Goal: Information Seeking & Learning: Learn about a topic

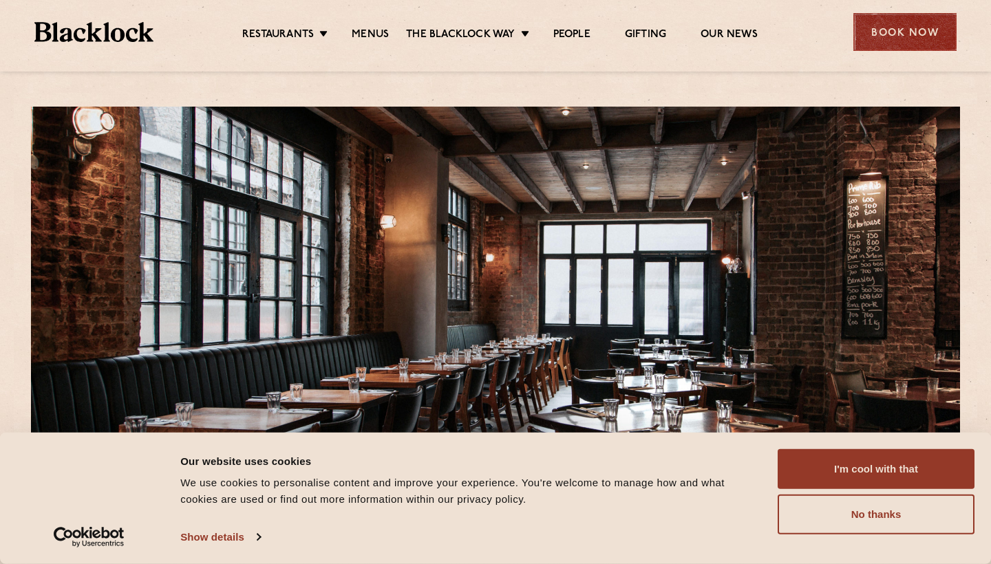
click at [908, 41] on div "Book Now" at bounding box center [904, 32] width 103 height 38
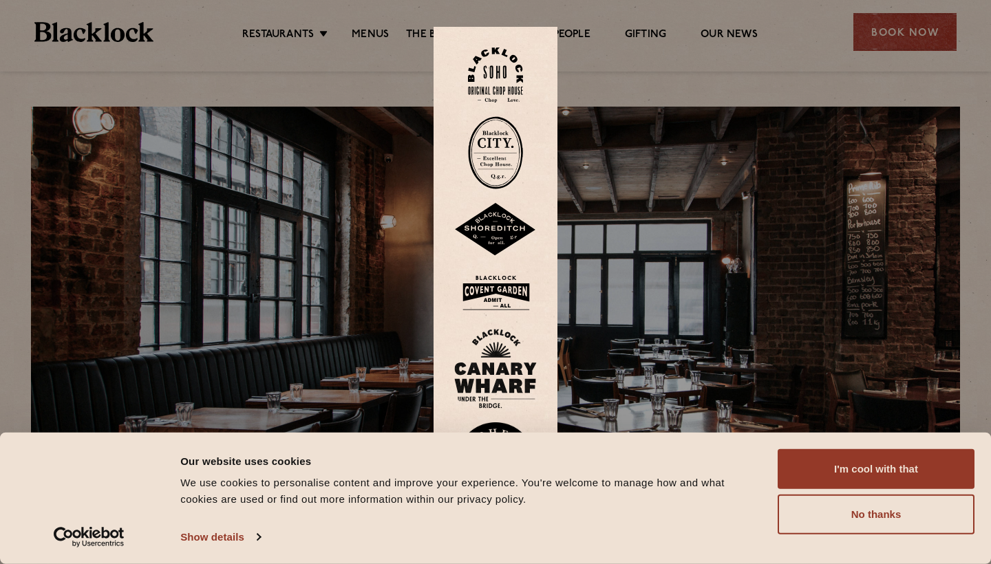
click at [496, 233] on img at bounding box center [495, 230] width 83 height 54
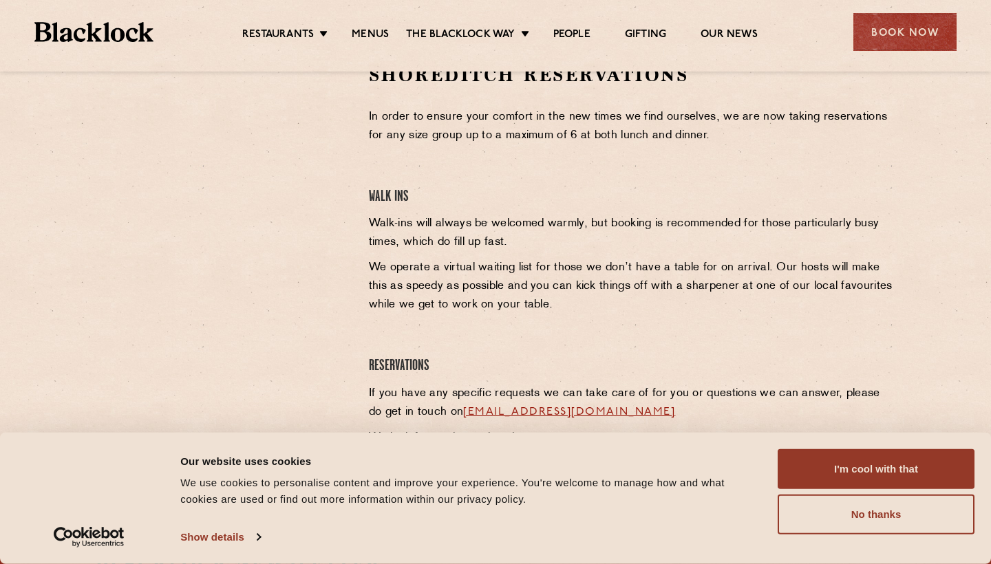
scroll to position [474, 0]
click at [367, 30] on link "Menus" at bounding box center [370, 35] width 37 height 15
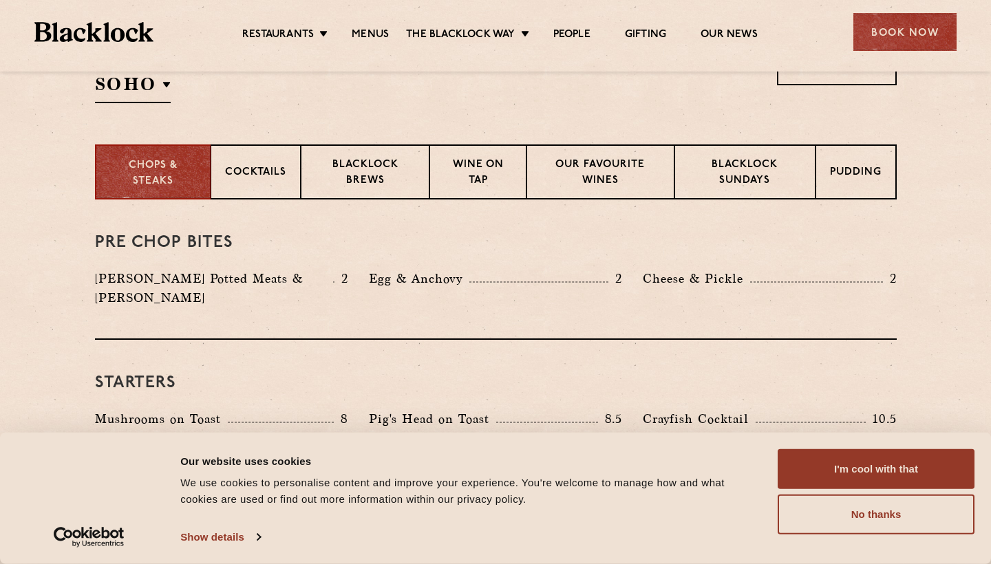
scroll to position [495, 0]
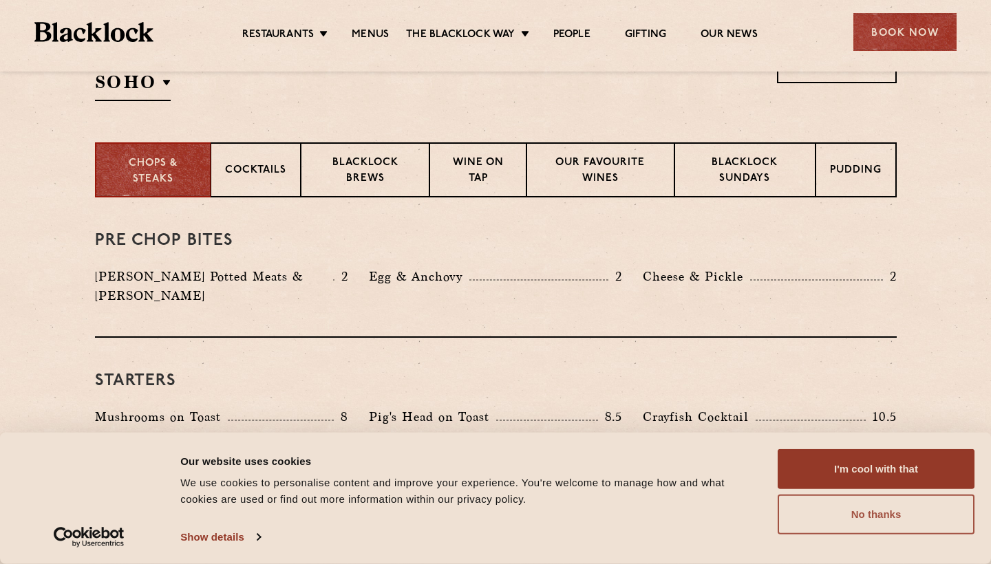
click at [841, 524] on button "No thanks" at bounding box center [876, 515] width 197 height 40
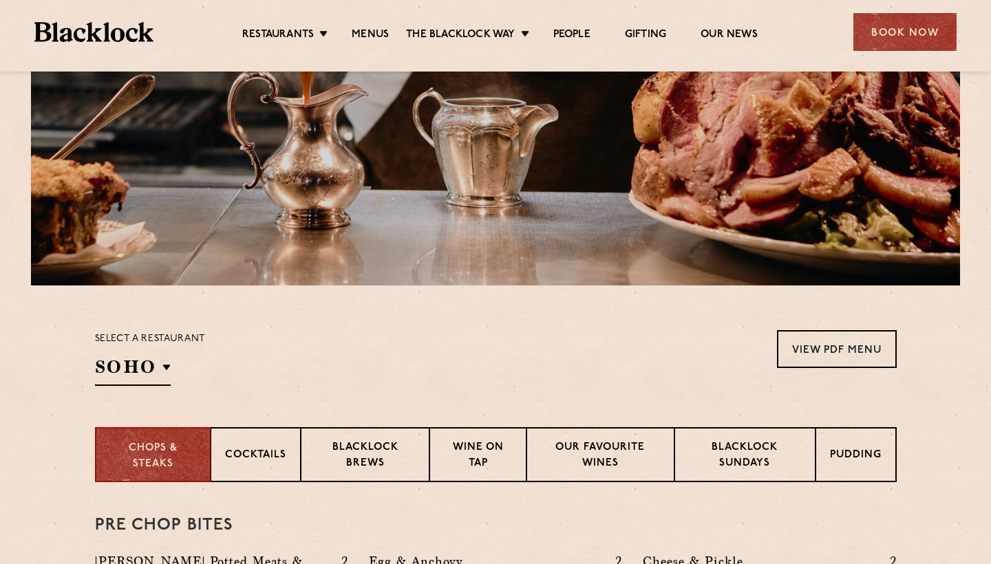
scroll to position [186, 0]
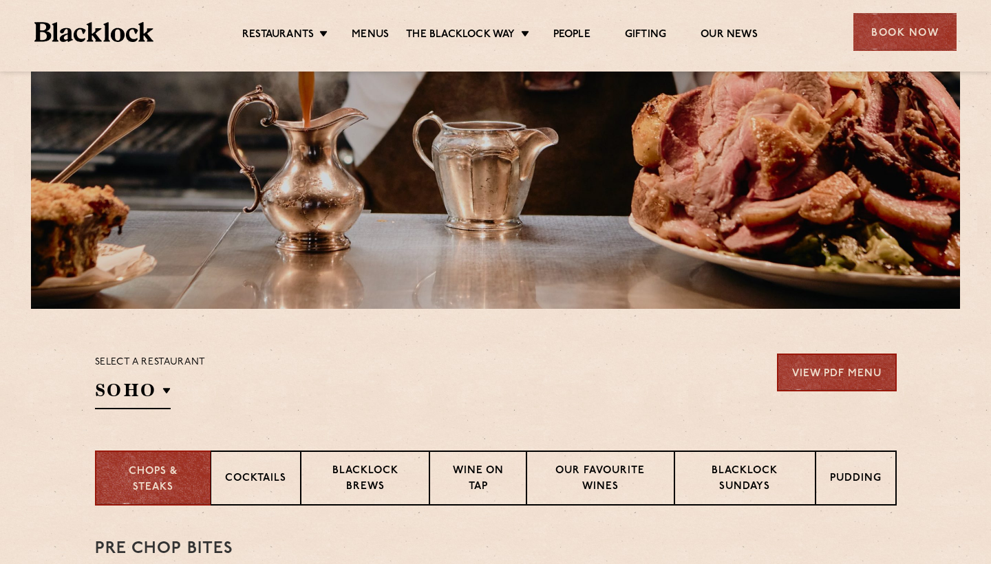
click at [842, 382] on link "View PDF Menu" at bounding box center [837, 373] width 120 height 38
click at [849, 483] on p "Pudding" at bounding box center [856, 479] width 52 height 17
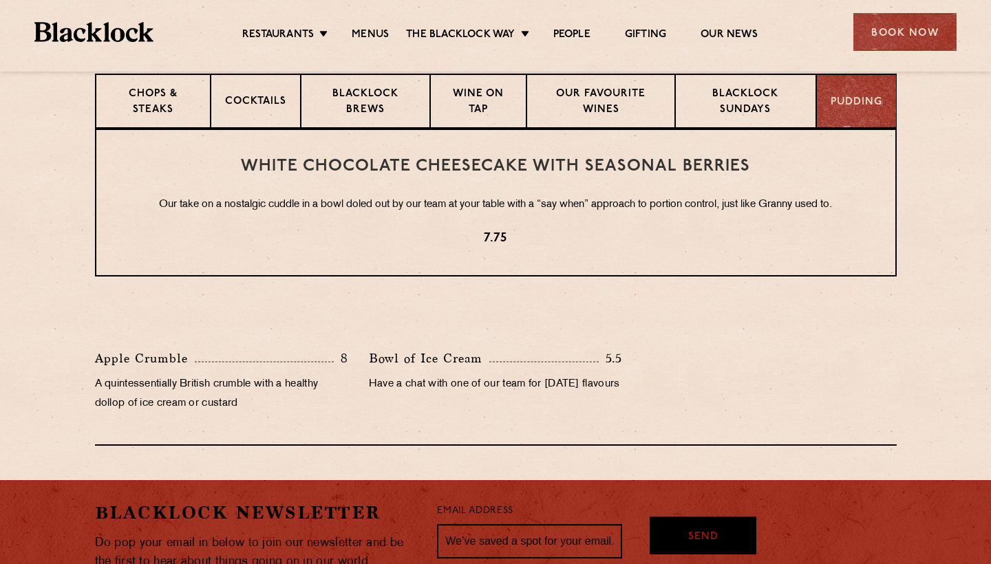
scroll to position [564, 0]
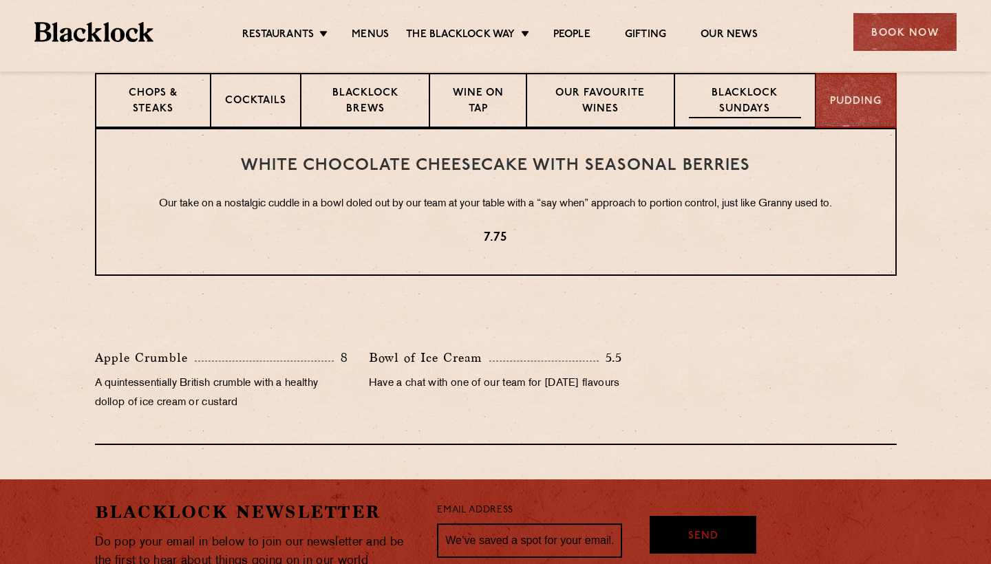
click at [733, 78] on div "Blacklock Sundays" at bounding box center [744, 100] width 140 height 55
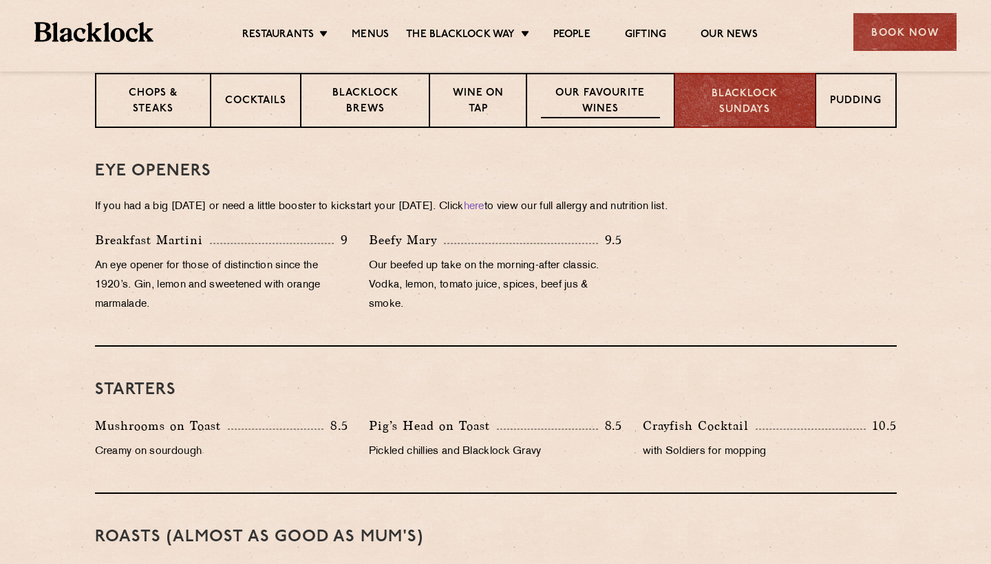
click at [591, 94] on p "Our favourite wines" at bounding box center [600, 102] width 119 height 32
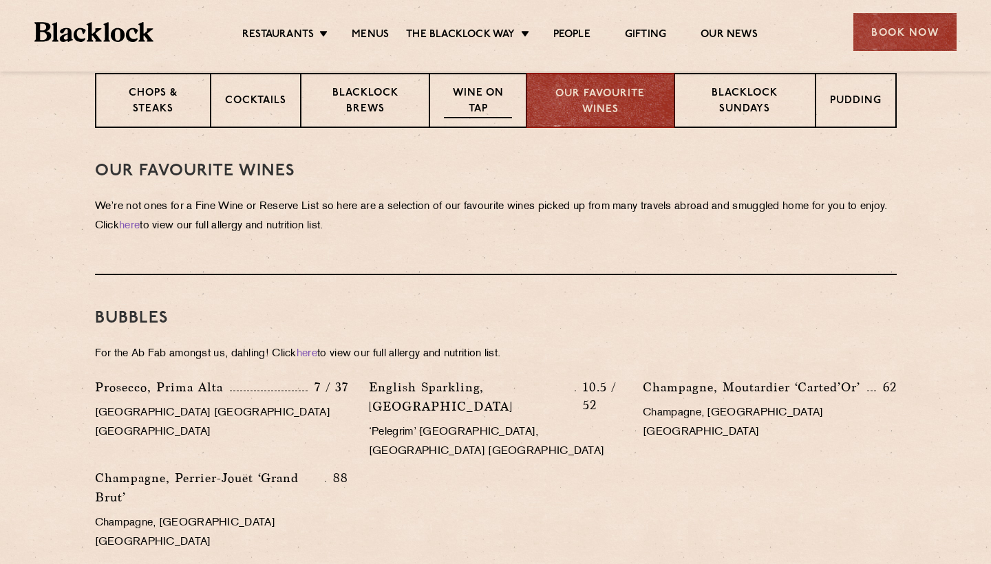
click at [473, 83] on div "Wine on Tap" at bounding box center [477, 100] width 96 height 55
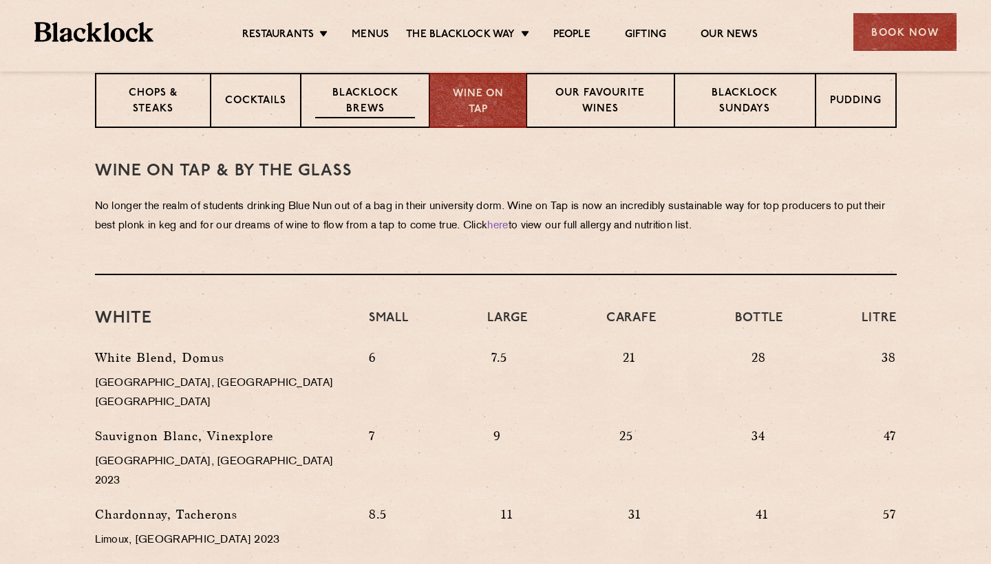
click at [392, 94] on p "Blacklock Brews" at bounding box center [365, 102] width 100 height 32
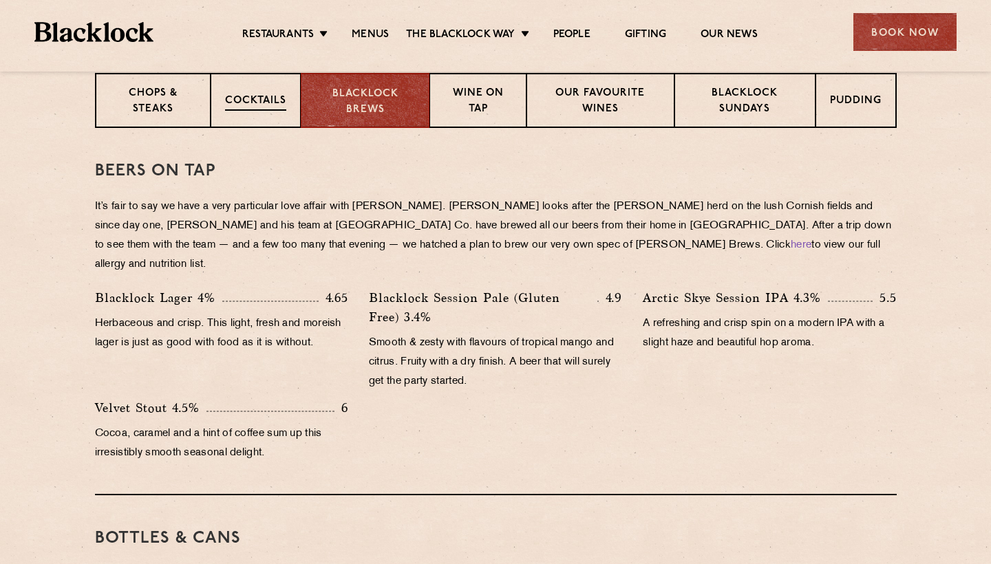
click at [254, 105] on p "Cocktails" at bounding box center [255, 102] width 61 height 17
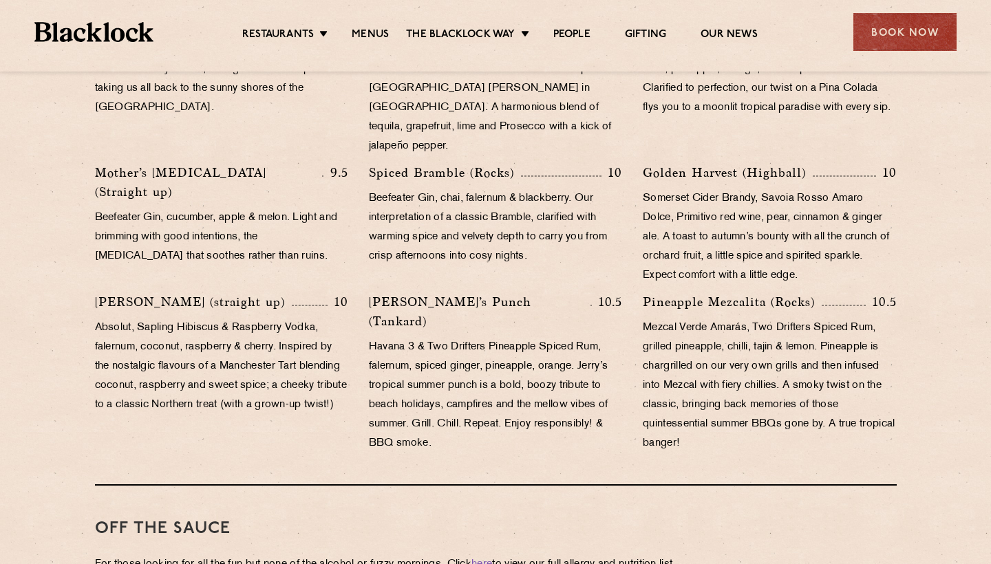
scroll to position [952, 0]
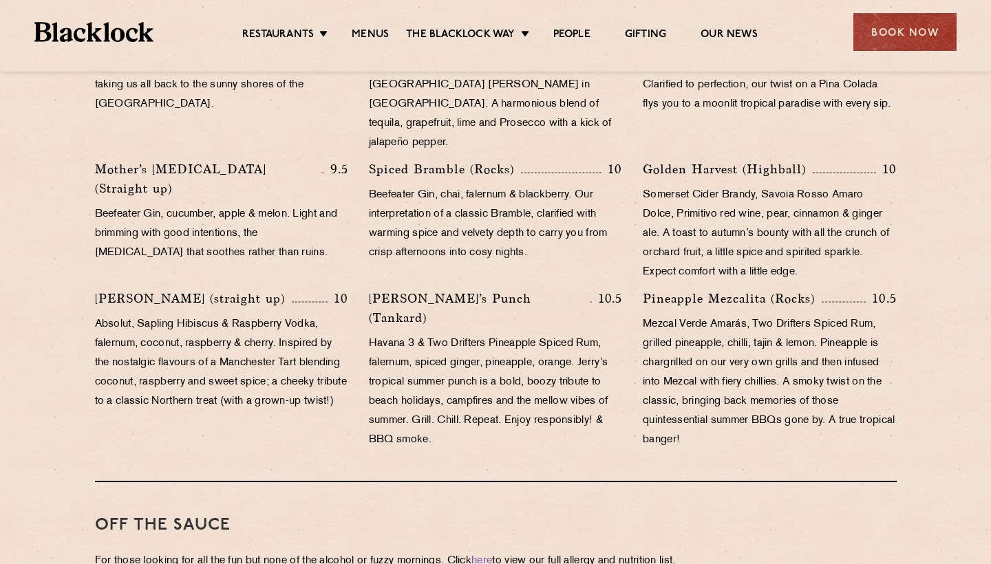
click at [96, 30] on img at bounding box center [93, 32] width 119 height 20
